Goal: Task Accomplishment & Management: Manage account settings

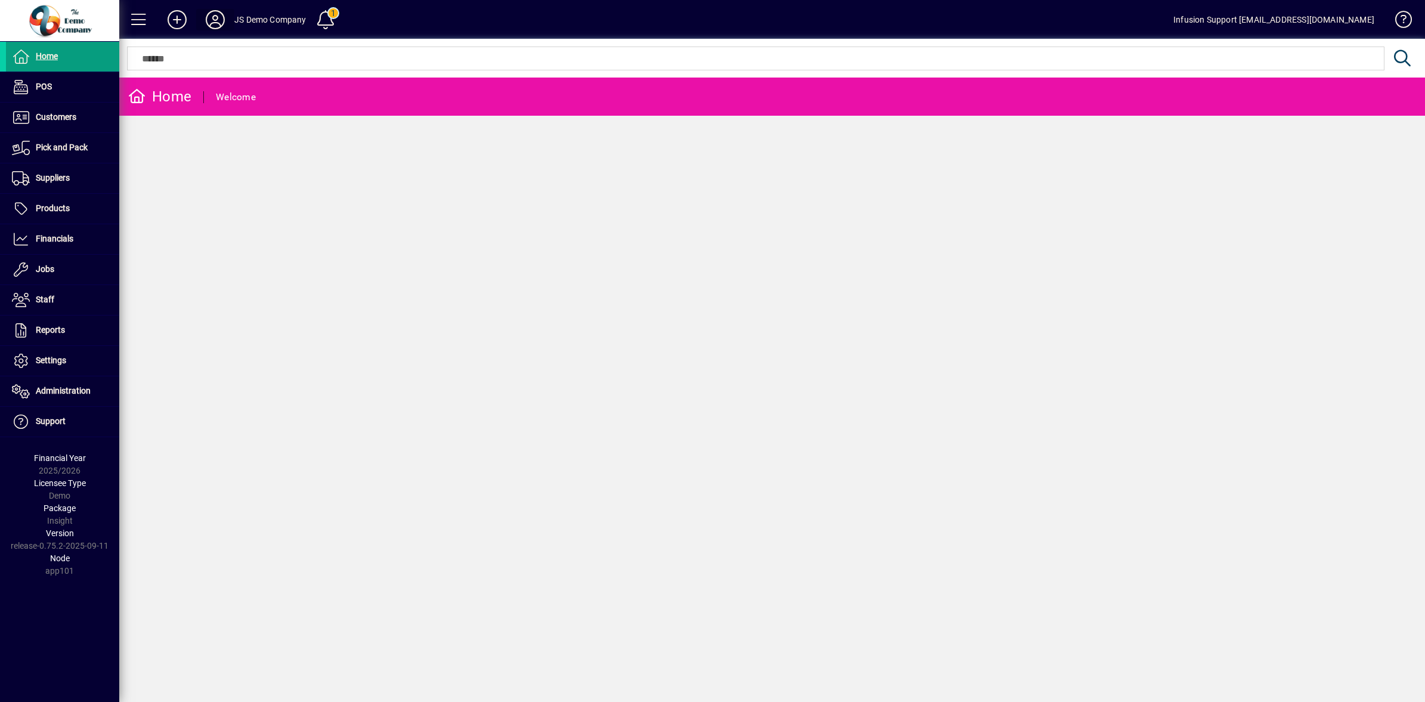
click at [219, 18] on icon at bounding box center [215, 19] width 24 height 19
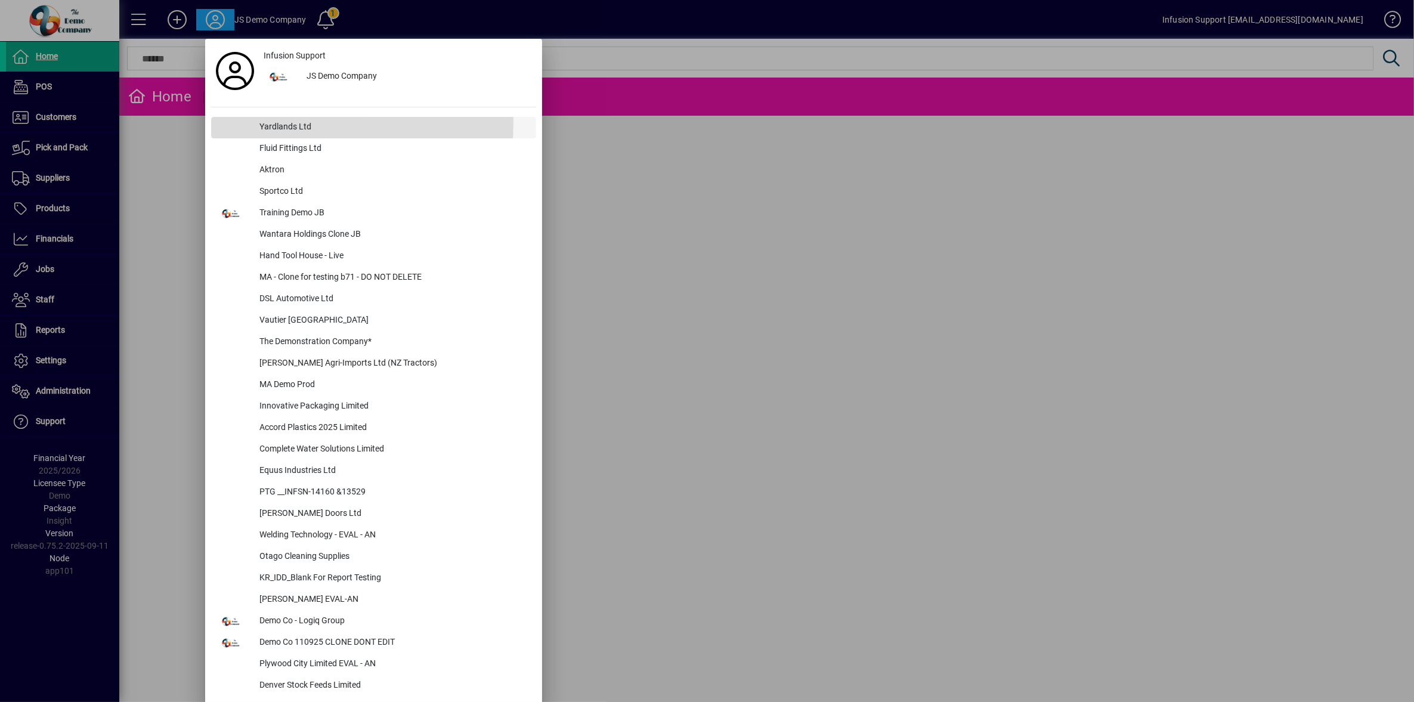
click at [286, 122] on div "Yardlands Ltd" at bounding box center [393, 127] width 286 height 21
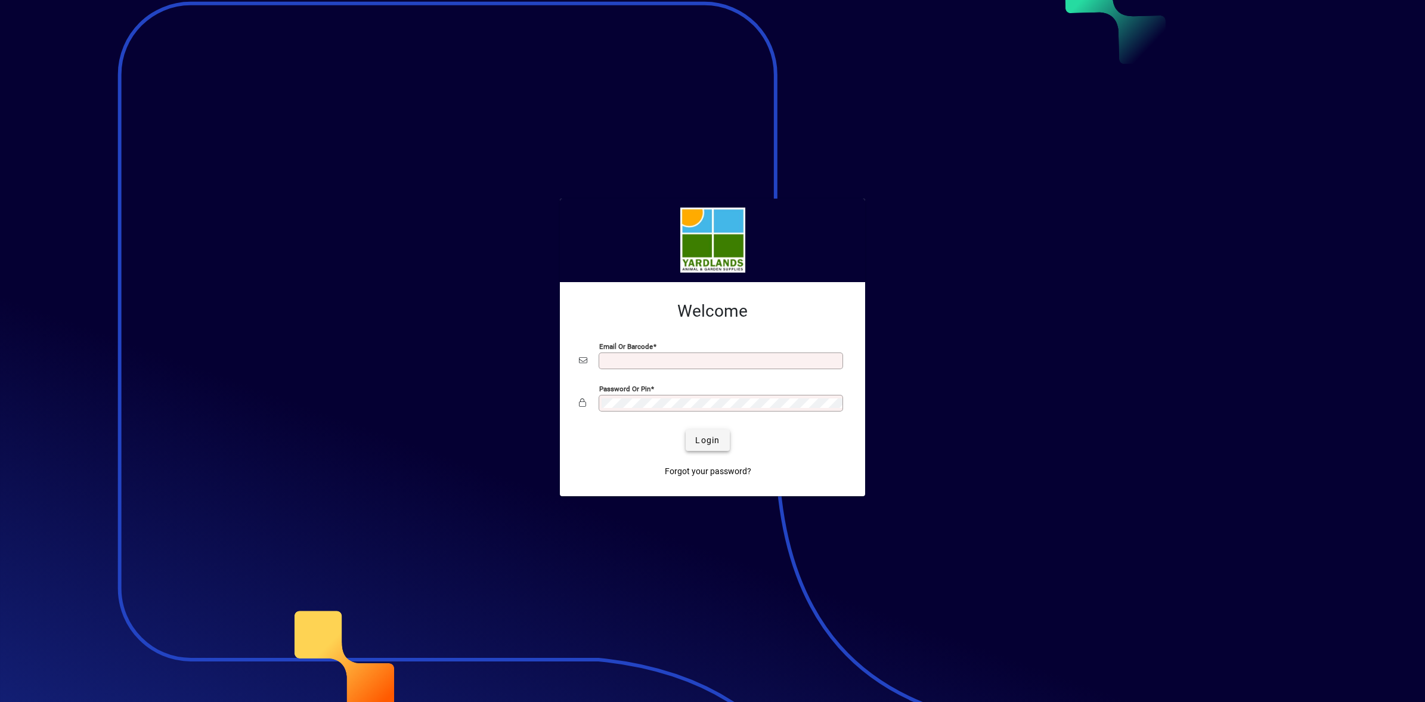
type input "**********"
click at [705, 447] on button "Login" at bounding box center [708, 439] width 44 height 21
